Goal: Communication & Community: Answer question/provide support

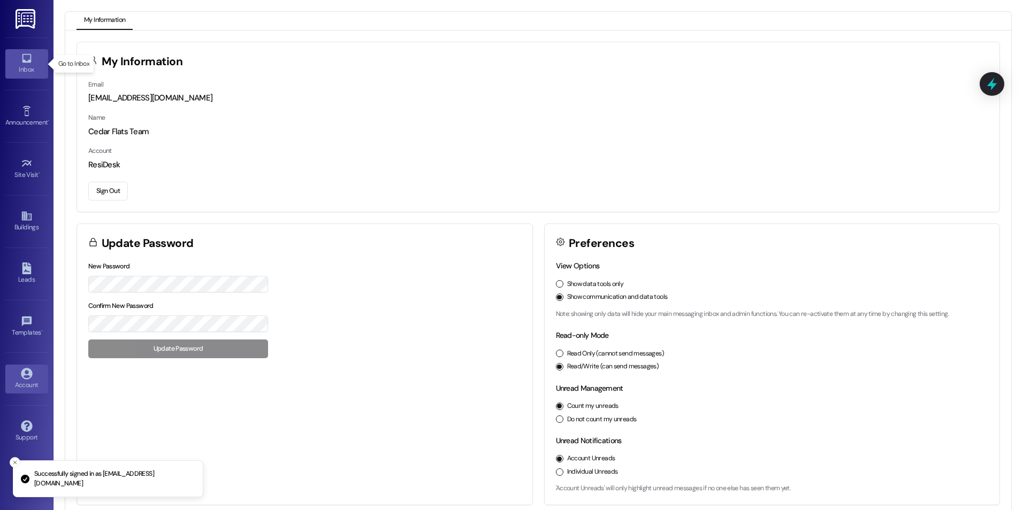
click at [32, 62] on icon at bounding box center [27, 58] width 12 height 12
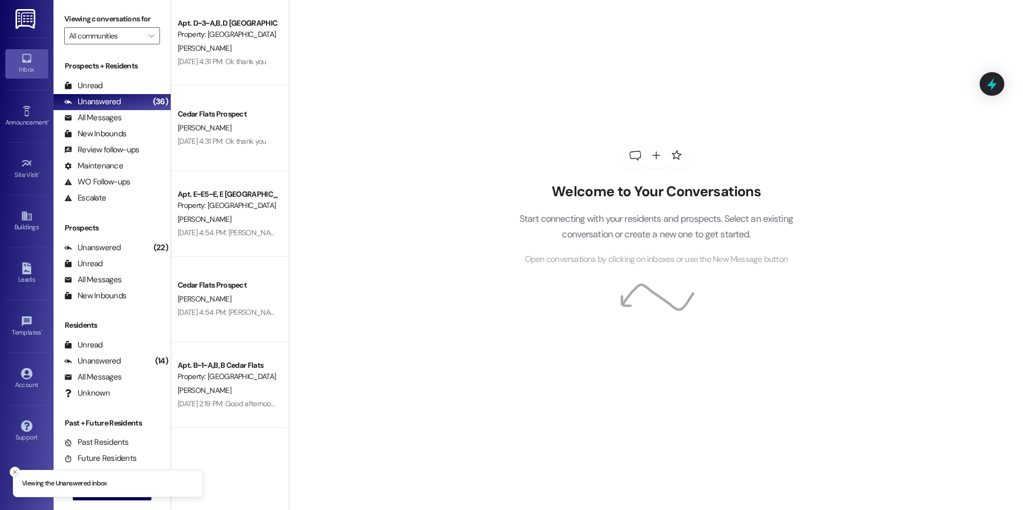
click at [16, 473] on line "Close toast" at bounding box center [14, 472] width 3 height 3
click at [126, 494] on span "New Message" at bounding box center [118, 491] width 44 height 11
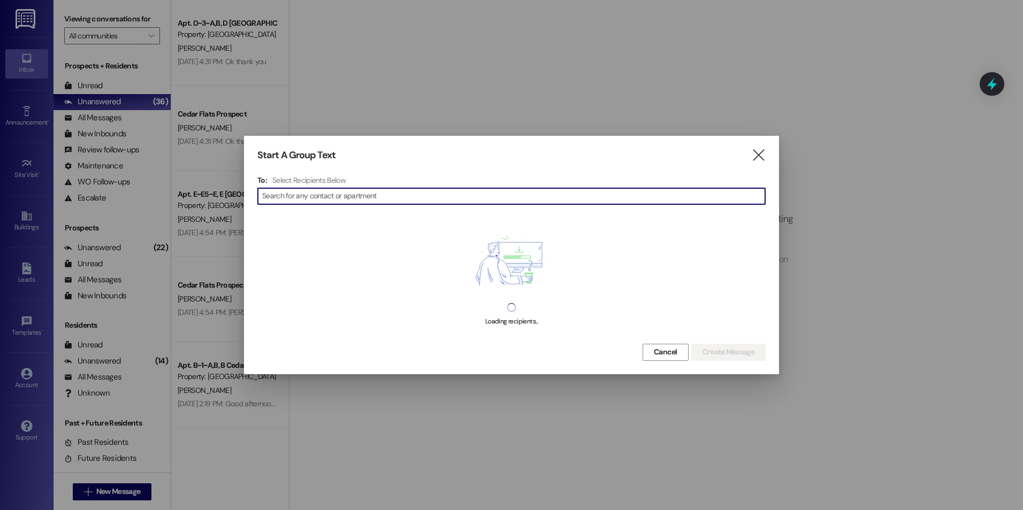
click at [417, 194] on input at bounding box center [513, 196] width 503 height 15
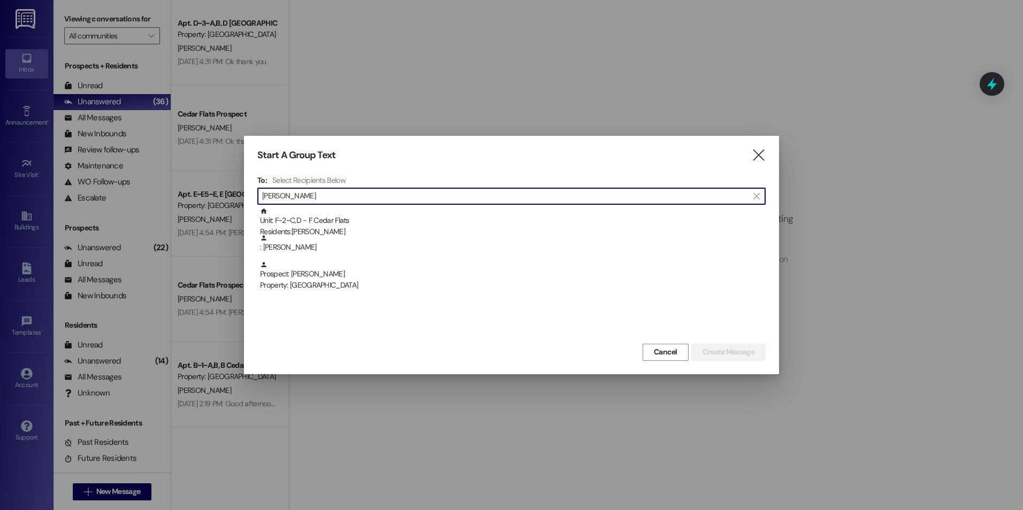
type input "[PERSON_NAME]"
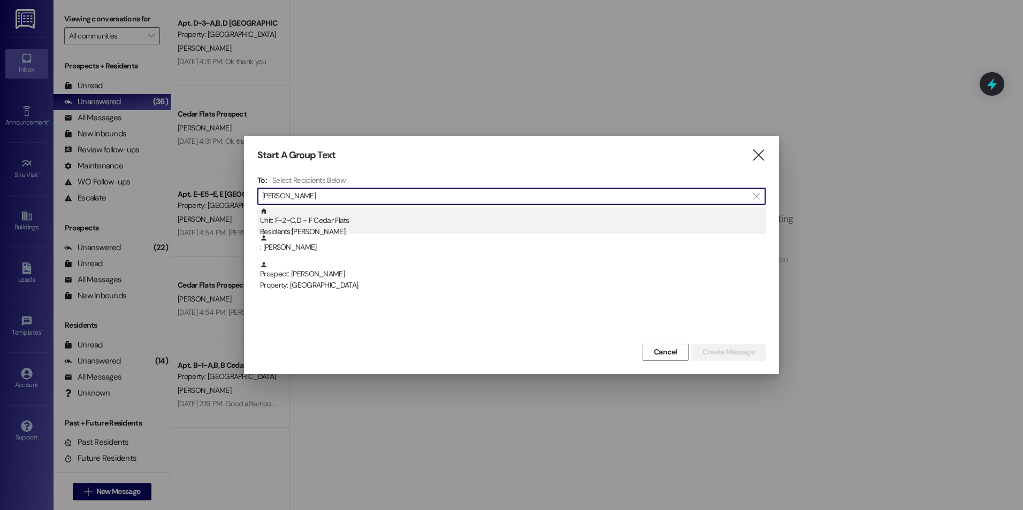
click at [352, 217] on div "Unit: F~2~C,D - F Cedar Flats Residents: [PERSON_NAME]" at bounding box center [512, 223] width 505 height 30
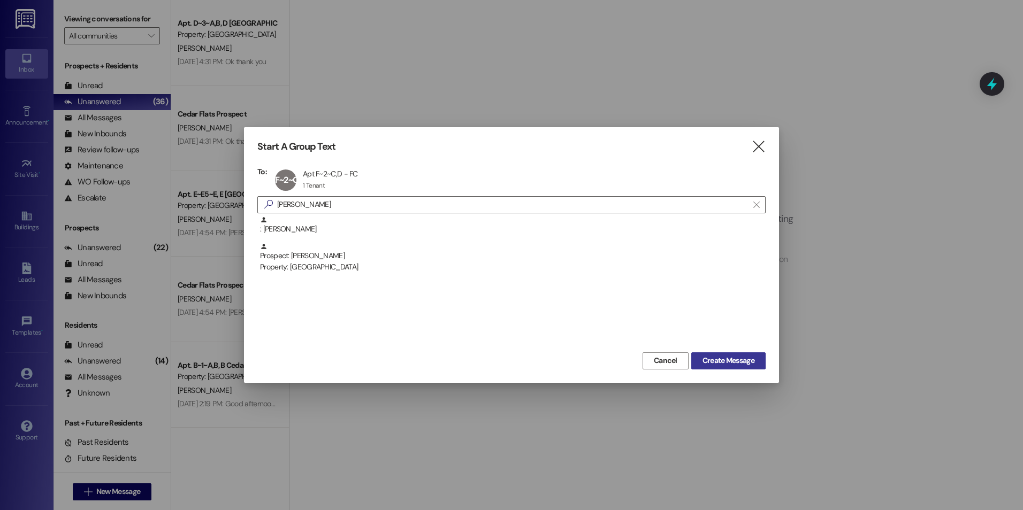
click at [744, 360] on span "Create Message" at bounding box center [728, 360] width 52 height 11
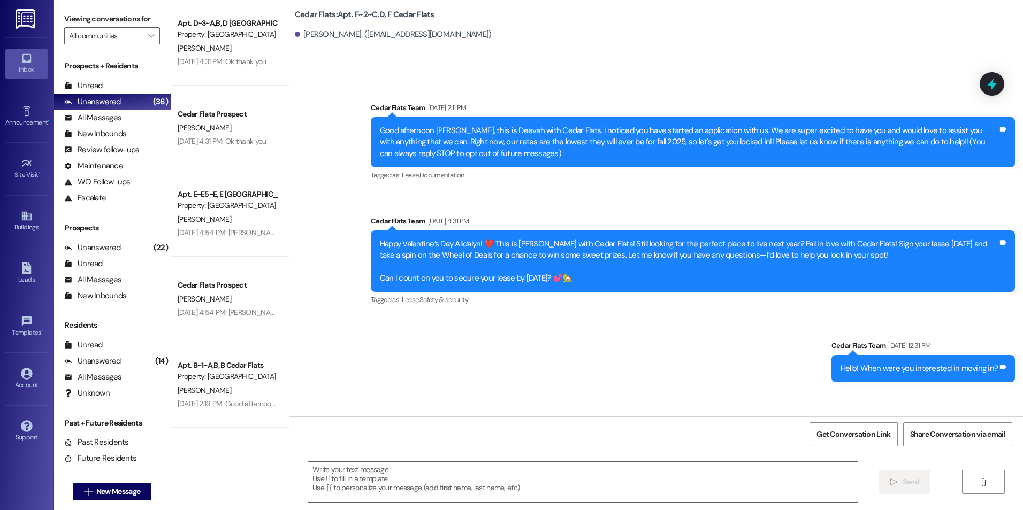
scroll to position [64, 0]
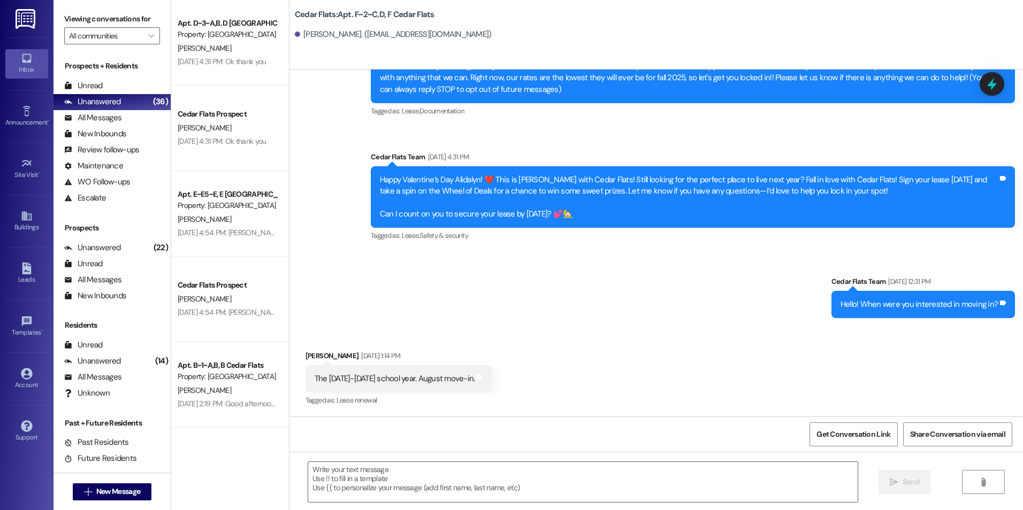
click at [668, 282] on div "Sent via SMS Cedar Flats Team [DATE] 2:11 PM Good afternoon Alidalyn, this is D…" at bounding box center [655, 170] width 733 height 312
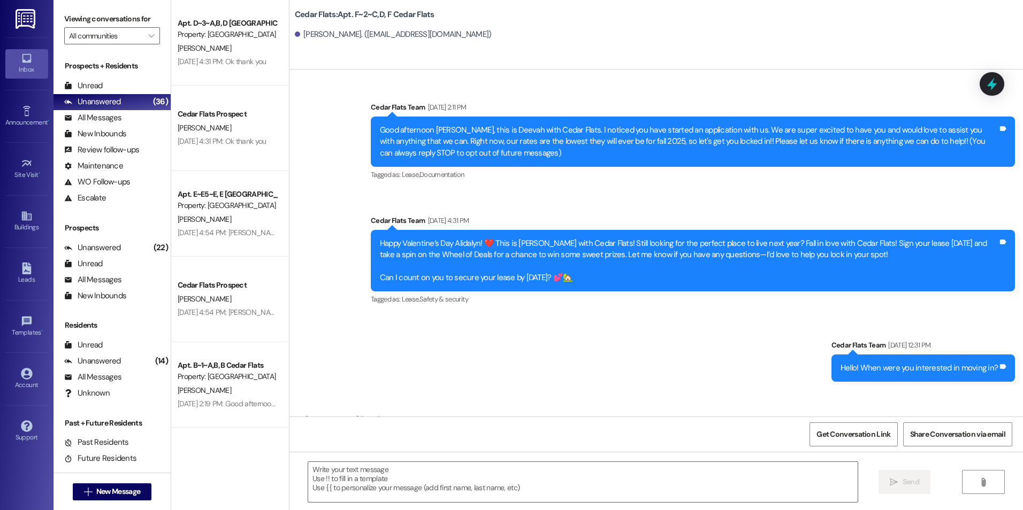
scroll to position [0, 0]
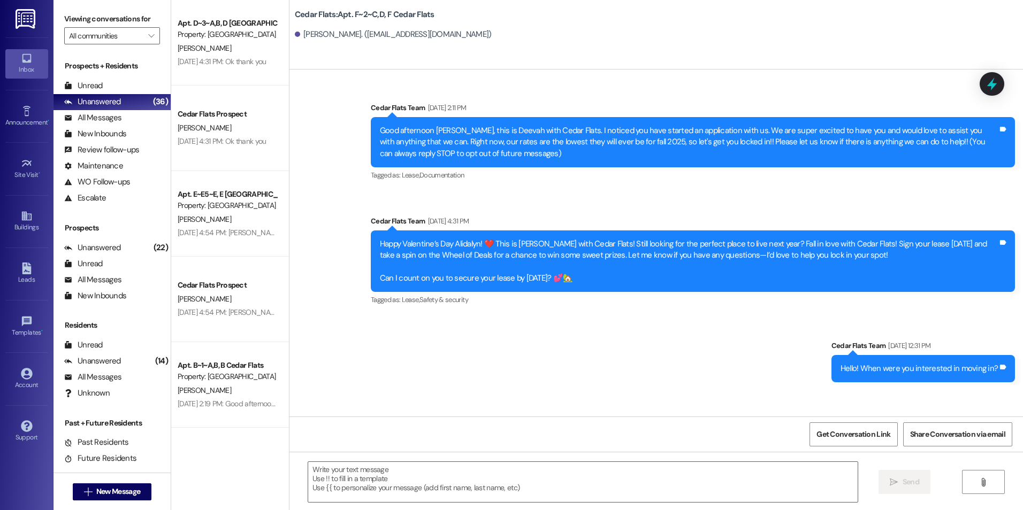
click at [573, 344] on div "Sent via SMS Cedar Flats Team [DATE] 2:11 PM Good afternoon Alidalyn, this is D…" at bounding box center [655, 234] width 733 height 312
